Goal: Task Accomplishment & Management: Use online tool/utility

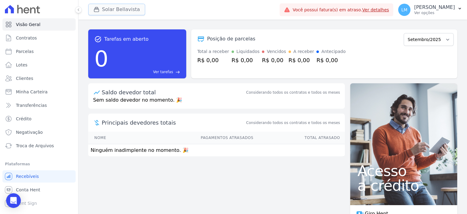
click at [122, 15] on button "Solar Bellavista" at bounding box center [116, 10] width 57 height 12
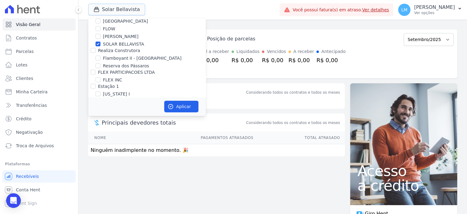
scroll to position [613, 0]
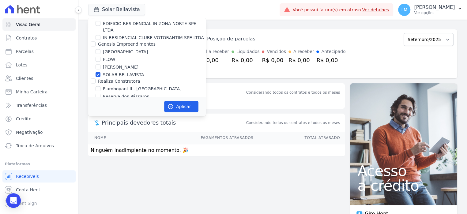
click at [124, 72] on label "SOLAR BELLAVISTA" at bounding box center [123, 75] width 41 height 6
click at [101, 72] on input "SOLAR BELLAVISTA" at bounding box center [98, 74] width 5 height 5
checkbox input "false"
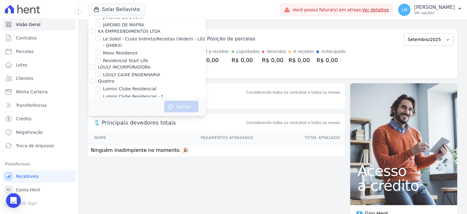
scroll to position [950, 0]
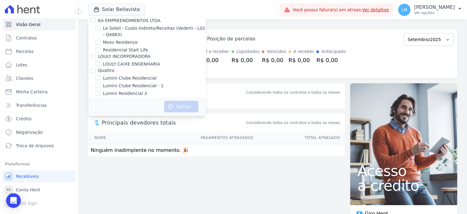
click at [136, 90] on label "Lumini Residencial 3" at bounding box center [125, 93] width 44 height 6
click at [101, 91] on input "Lumini Residencial 3" at bounding box center [98, 93] width 5 height 5
checkbox input "true"
click at [172, 104] on icon "button" at bounding box center [171, 107] width 6 height 6
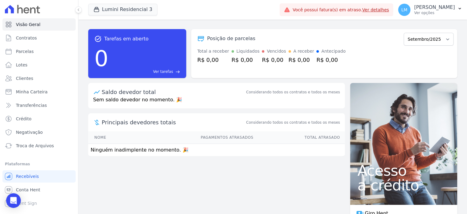
scroll to position [0, 0]
